Goal: Check status

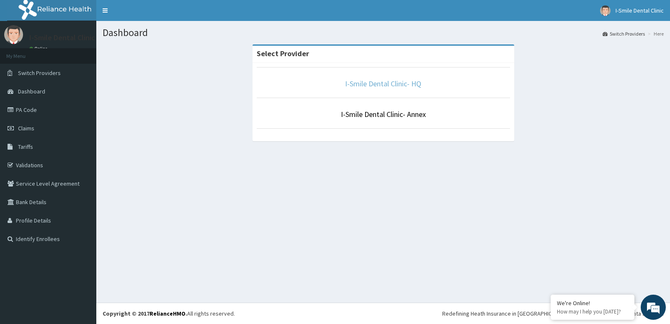
click at [391, 81] on link "I-Smile Dental Clinic- HQ" at bounding box center [383, 84] width 76 height 10
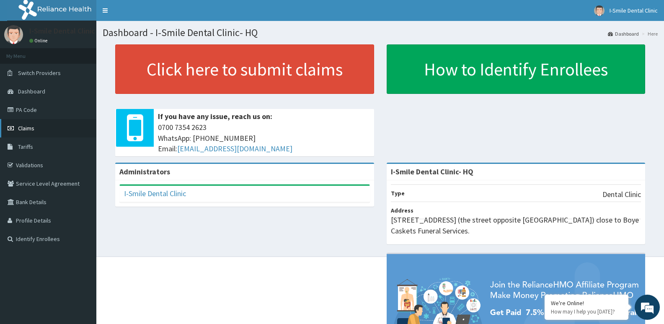
click at [26, 126] on span "Claims" at bounding box center [26, 128] width 16 height 8
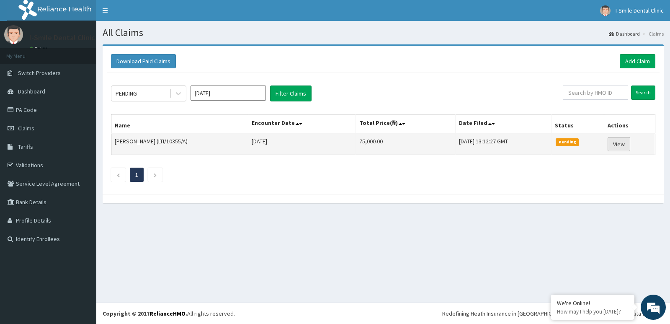
click at [617, 143] on link "View" at bounding box center [619, 144] width 23 height 14
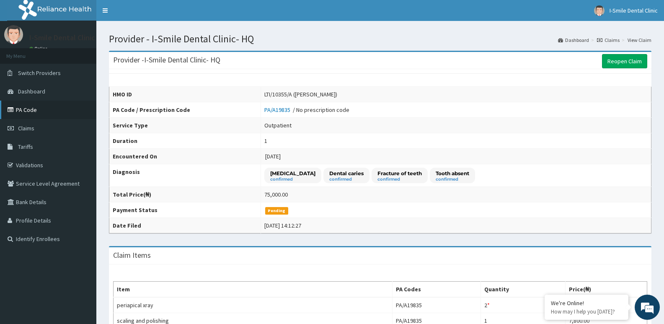
click at [41, 108] on link "PA Code" at bounding box center [48, 110] width 96 height 18
